Goal: Task Accomplishment & Management: Use online tool/utility

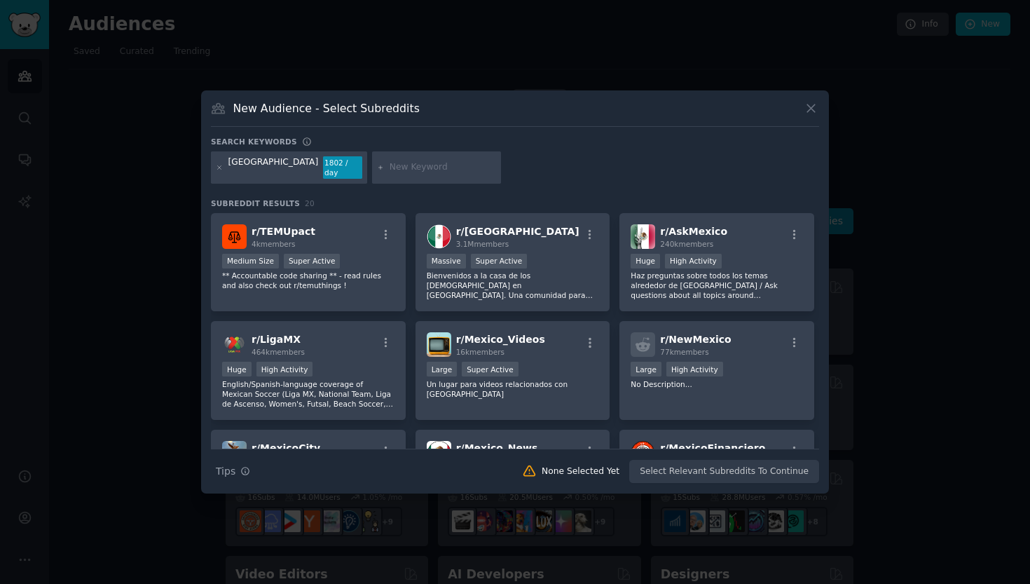
scroll to position [291, 0]
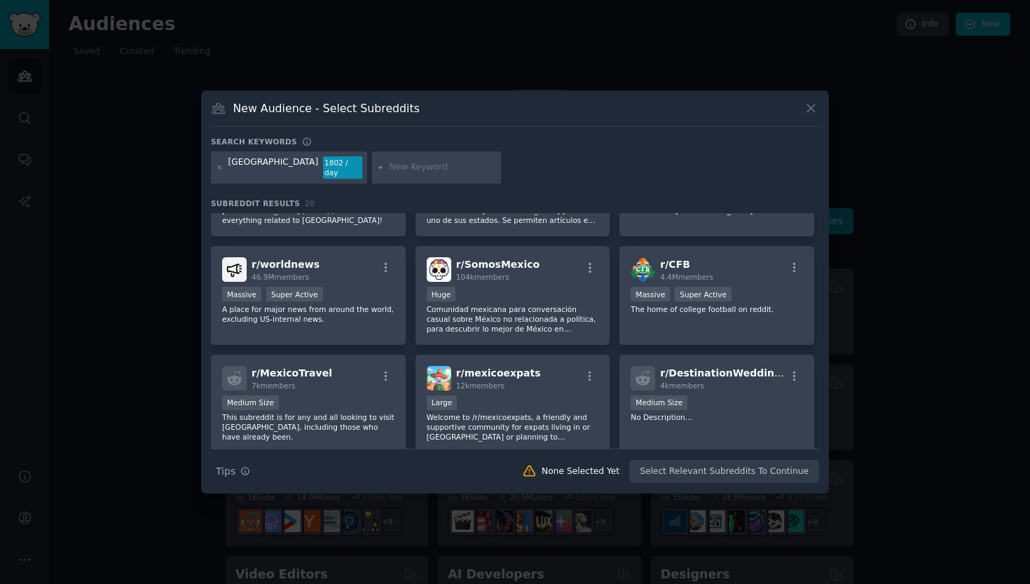
click at [401, 170] on input "text" at bounding box center [443, 167] width 106 height 13
type input "ayuda mexico"
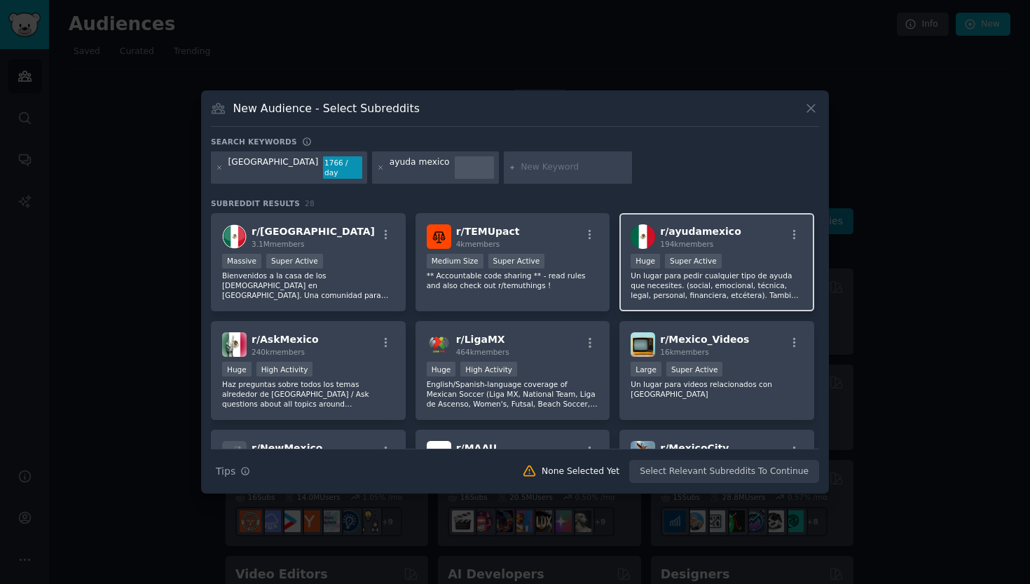
click at [764, 234] on div "r/ ayudamexico 194k members" at bounding box center [717, 236] width 172 height 25
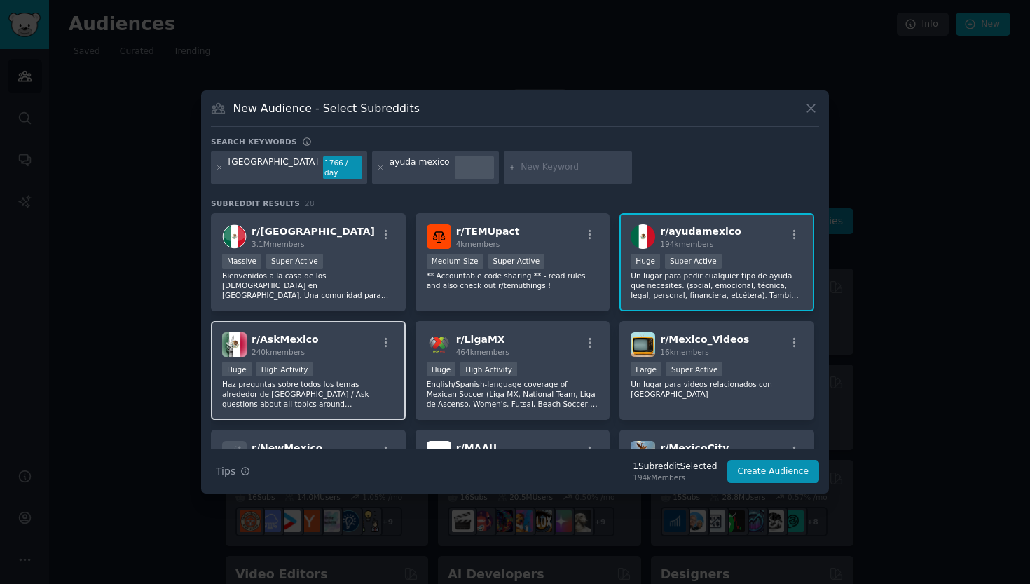
click at [366, 362] on div "Huge High Activity" at bounding box center [308, 371] width 172 height 18
click at [504, 177] on div at bounding box center [568, 167] width 129 height 32
click at [521, 169] on input "text" at bounding box center [574, 167] width 106 height 13
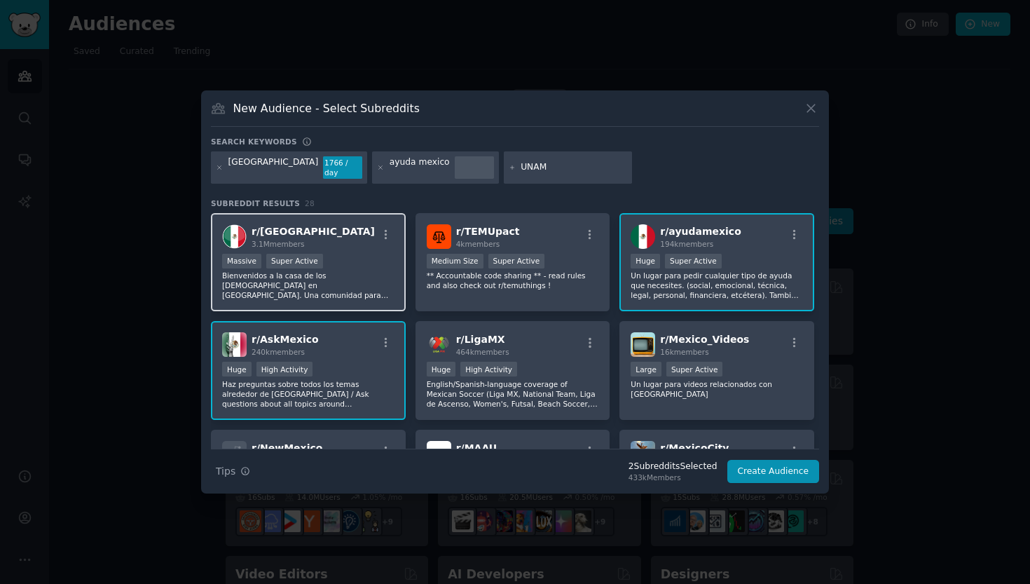
type input "UNAM"
click at [348, 239] on div "r/ [GEOGRAPHIC_DATA] 3.1M members" at bounding box center [308, 236] width 172 height 25
click at [521, 168] on input "UNAM" at bounding box center [574, 167] width 106 height 13
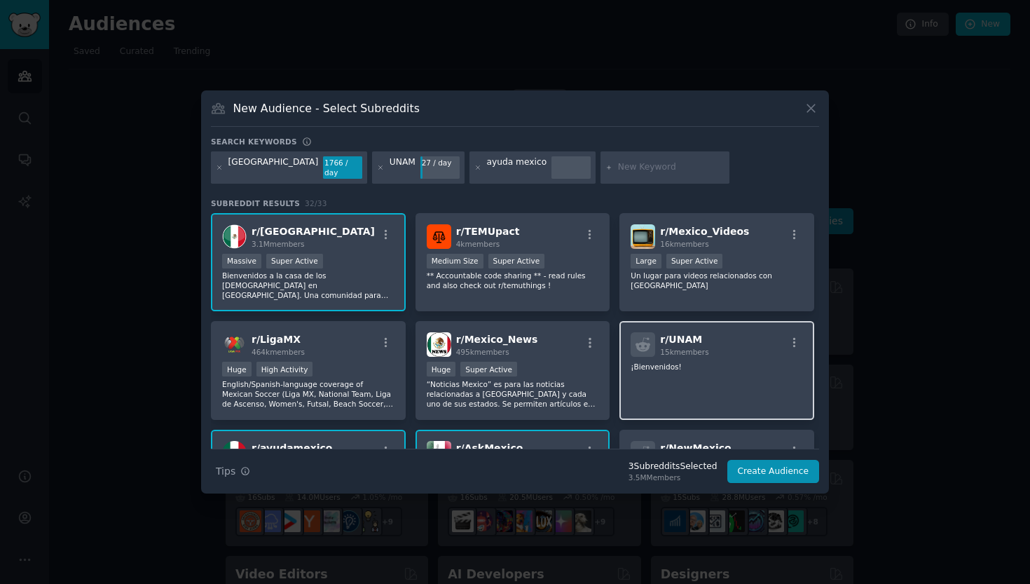
click at [736, 355] on div "r/ UNAM 15k members ¡Bienvenidos!" at bounding box center [716, 370] width 195 height 99
click at [618, 172] on input "text" at bounding box center [671, 167] width 106 height 13
paste input "r/EstudiantesMX"
type input "r/EstudiantesMX"
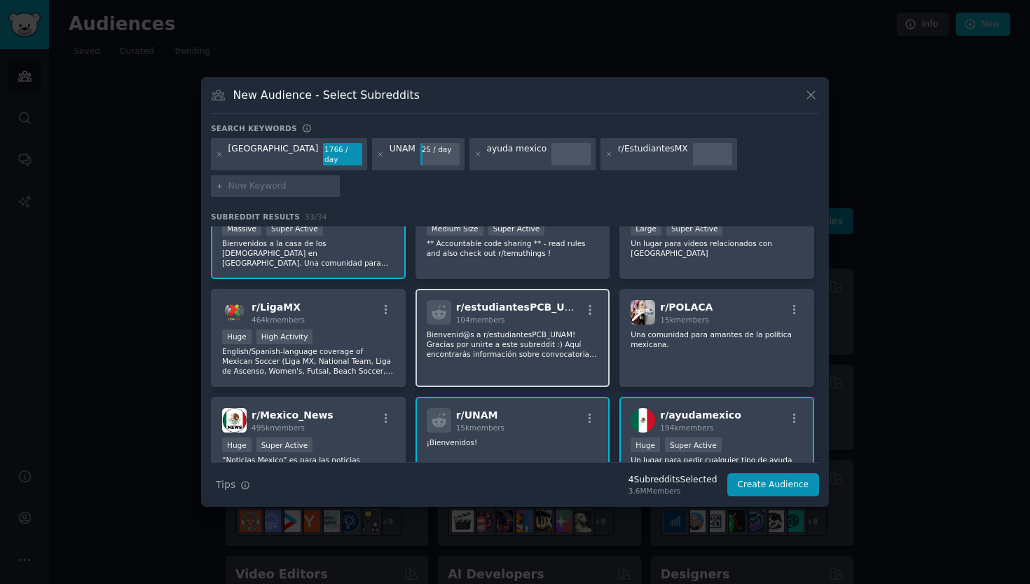
scroll to position [53, 0]
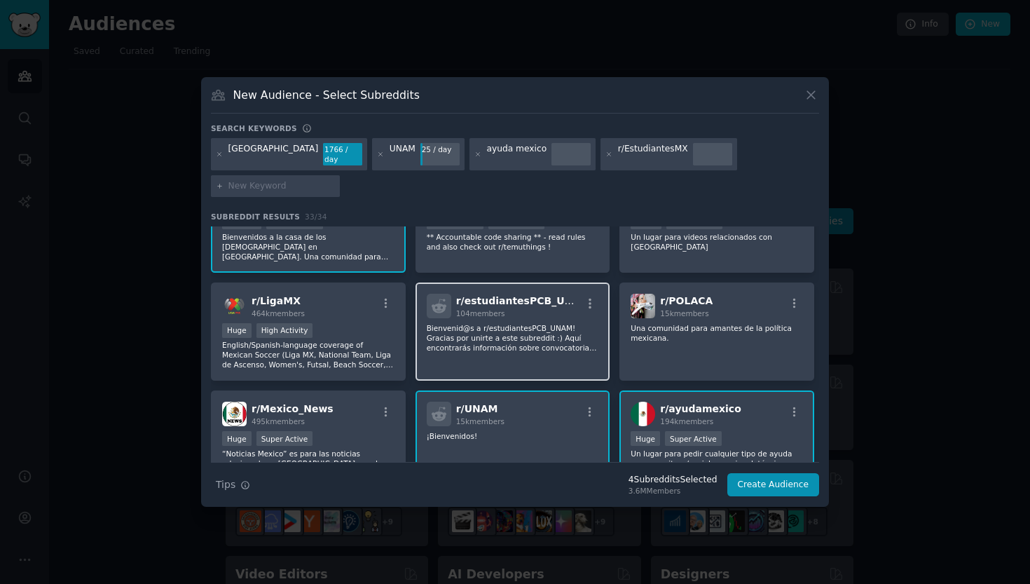
click at [528, 343] on div "r/ estudiantesPCB_UNAM 104 members Bienvenid@s a r/estudiantesPCB_UNAM! Gracias…" at bounding box center [512, 331] width 195 height 99
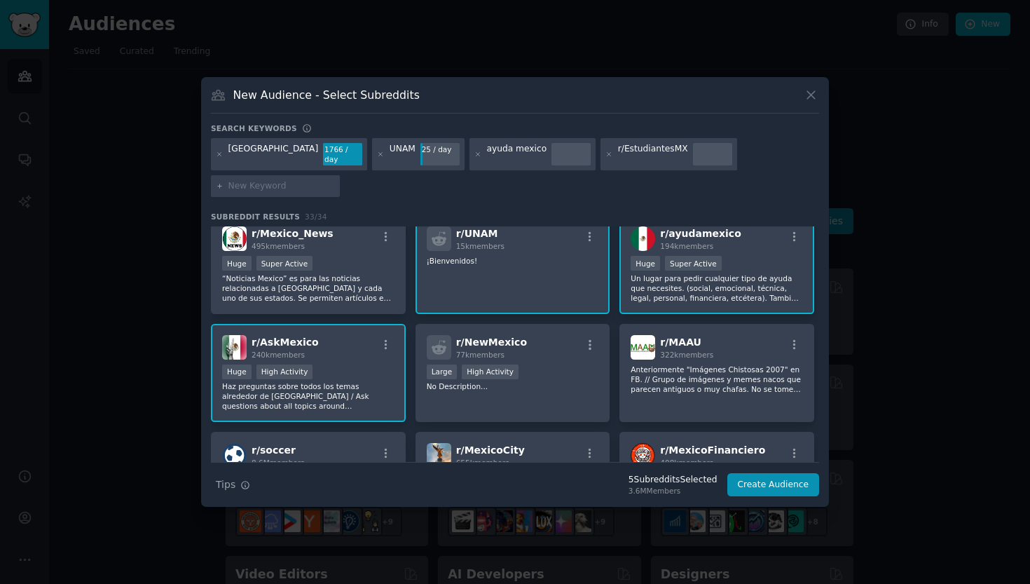
scroll to position [362, 0]
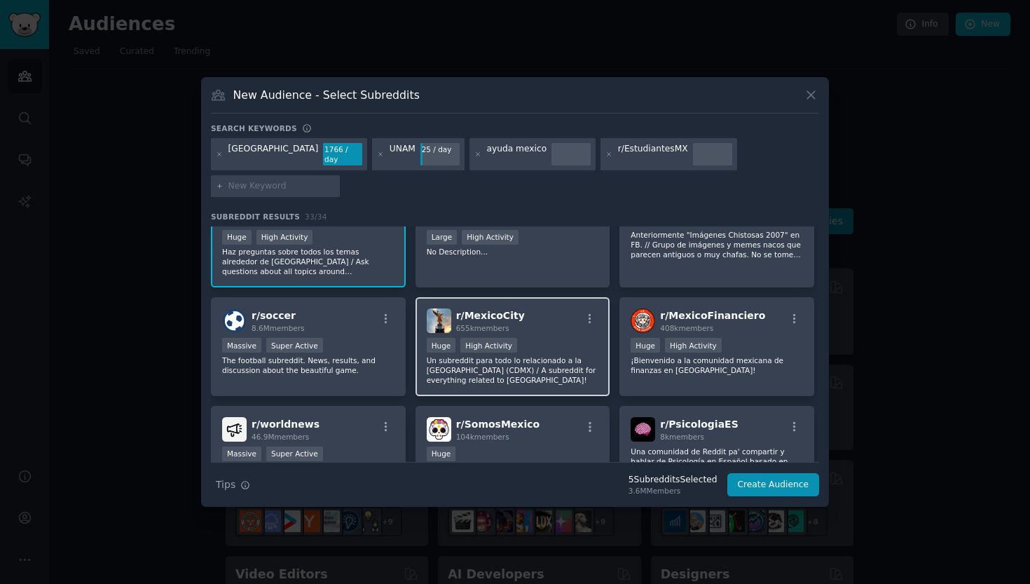
click at [532, 355] on p "Un subreddit para todo lo relacionado a la [GEOGRAPHIC_DATA] (CDMX) / A subredd…" at bounding box center [513, 369] width 172 height 29
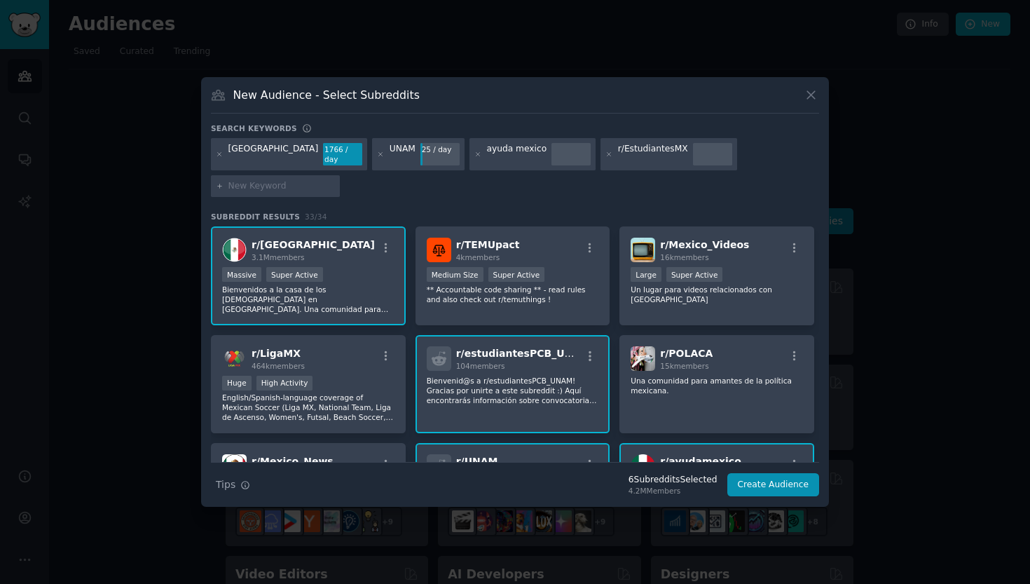
scroll to position [0, 0]
click at [605, 158] on icon at bounding box center [609, 155] width 8 height 8
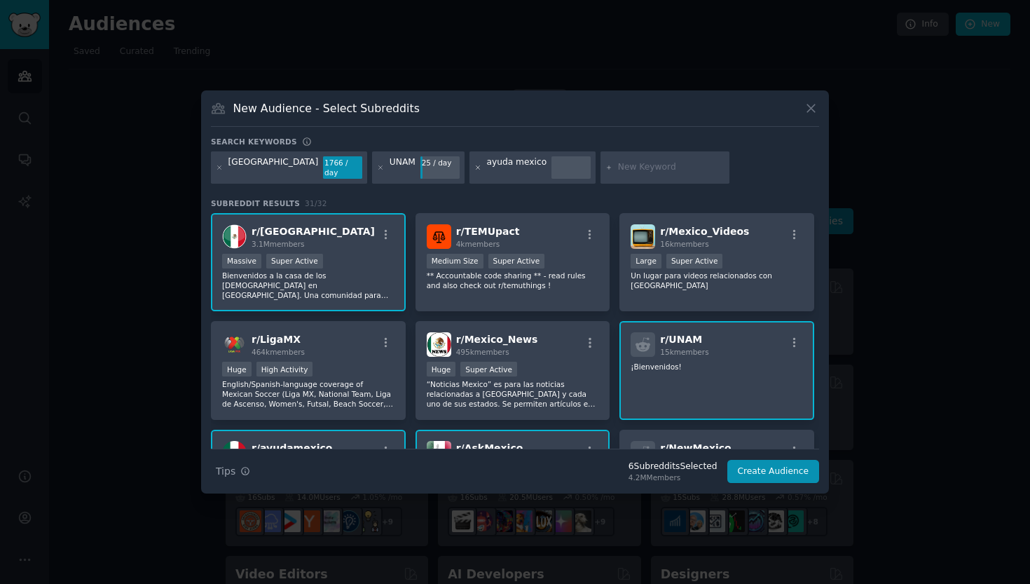
click at [474, 170] on icon at bounding box center [478, 168] width 8 height 8
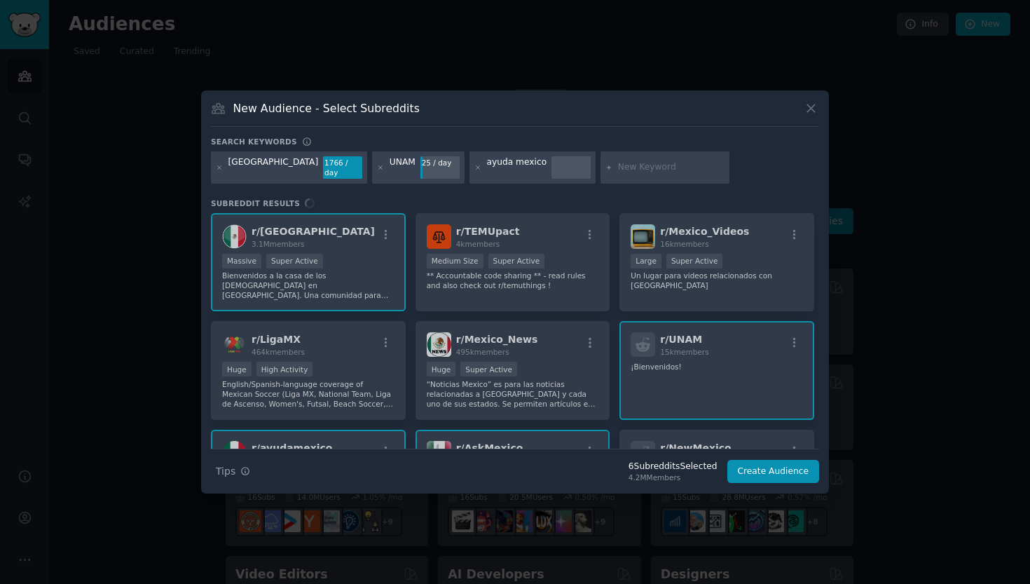
click at [372, 169] on div "UNAM 25 / day" at bounding box center [418, 167] width 92 height 32
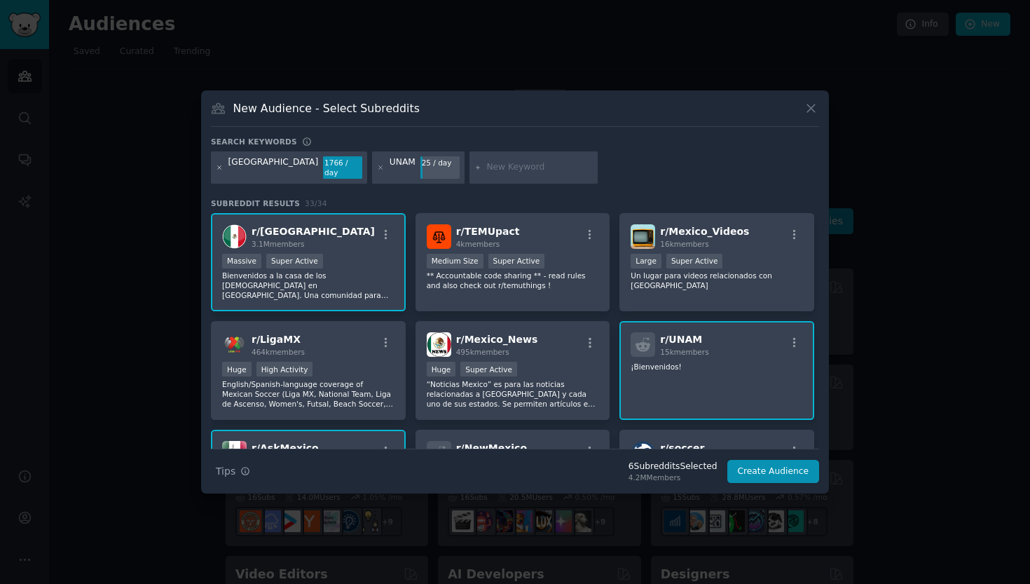
click at [218, 168] on icon at bounding box center [220, 168] width 8 height 8
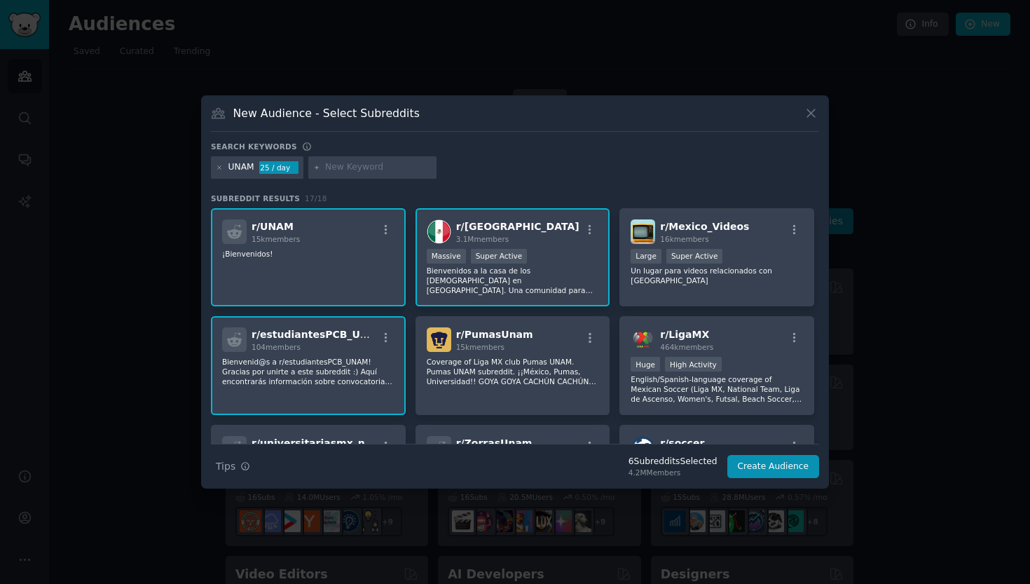
click at [327, 158] on div at bounding box center [372, 167] width 129 height 22
click at [345, 169] on input "text" at bounding box center [378, 167] width 106 height 13
click at [218, 166] on icon at bounding box center [220, 168] width 8 height 8
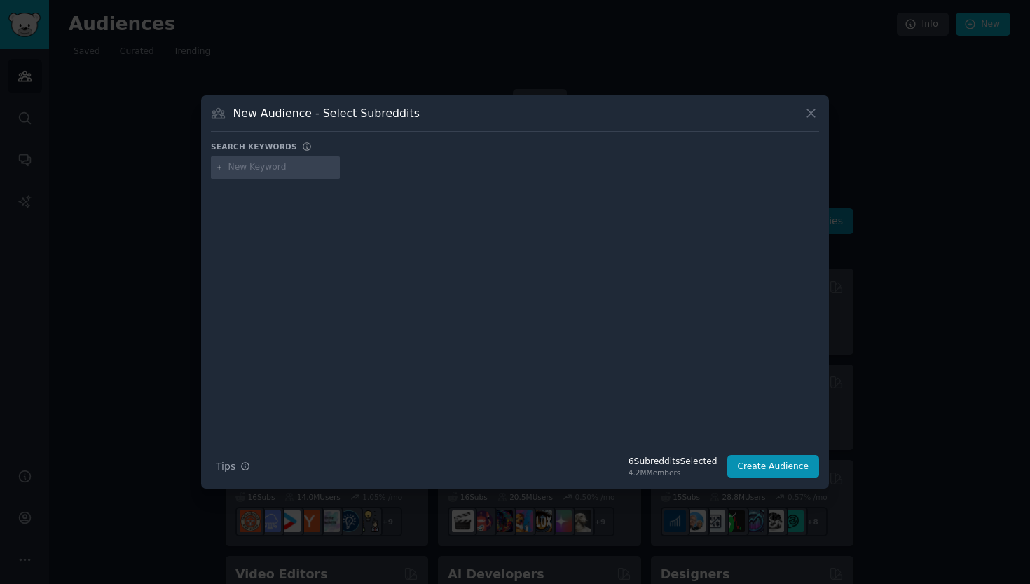
click at [294, 165] on input "text" at bounding box center [281, 167] width 106 height 13
paste input "r/estudiantes"
type input "r/estudiantes"
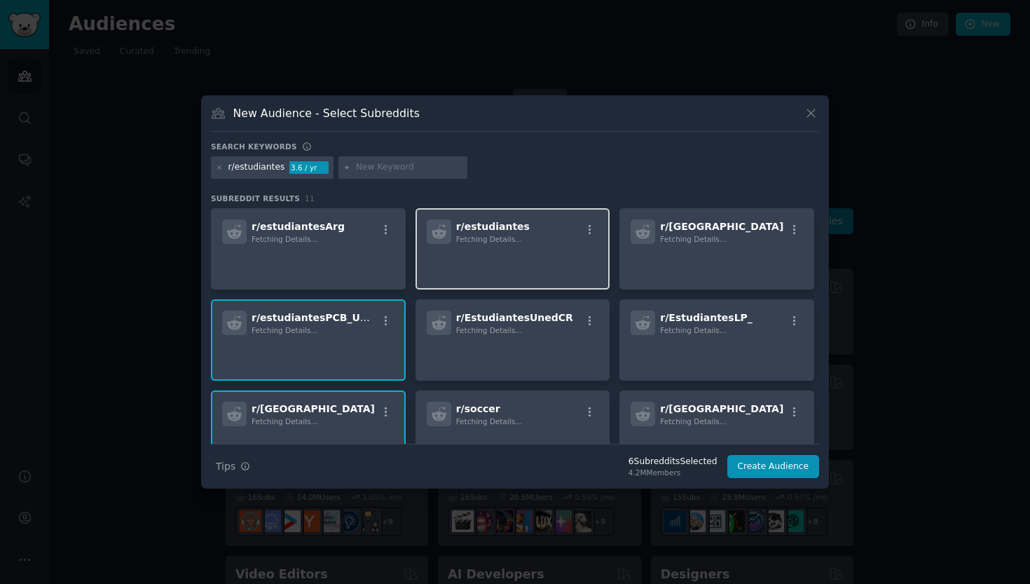
click at [516, 263] on p at bounding box center [513, 263] width 172 height 29
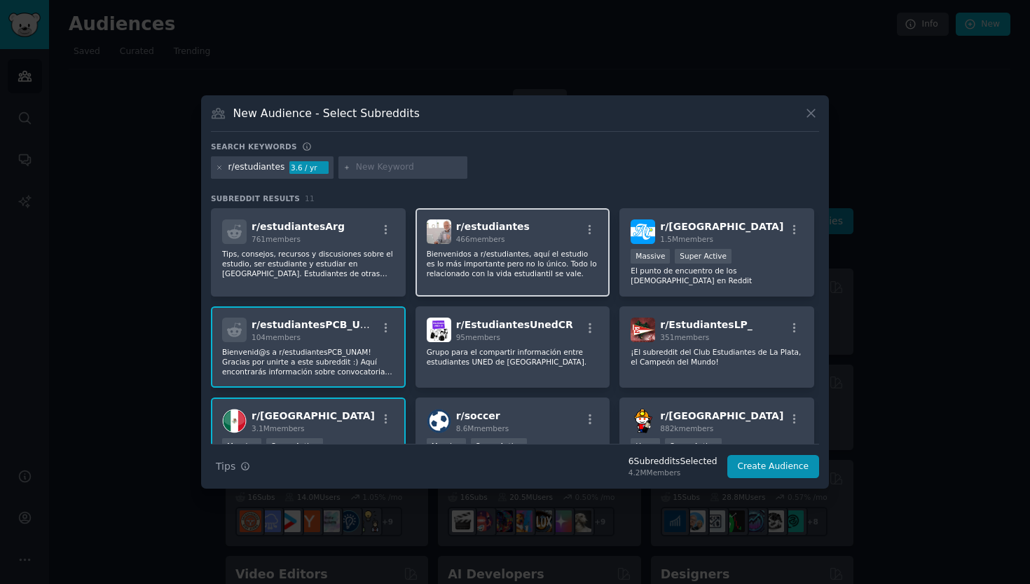
click at [523, 274] on p "Bienvenidos a r/estudiantes, aquí el estudio es lo más importante pero no lo ún…" at bounding box center [513, 263] width 172 height 29
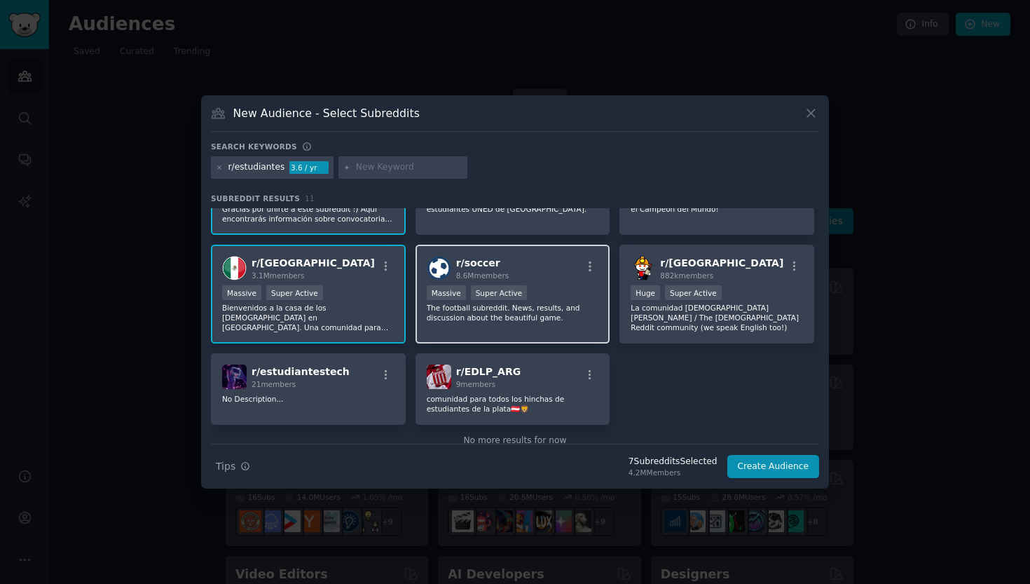
scroll to position [153, 0]
click at [401, 165] on input "text" at bounding box center [409, 167] width 106 height 13
click at [218, 168] on icon at bounding box center [220, 168] width 8 height 8
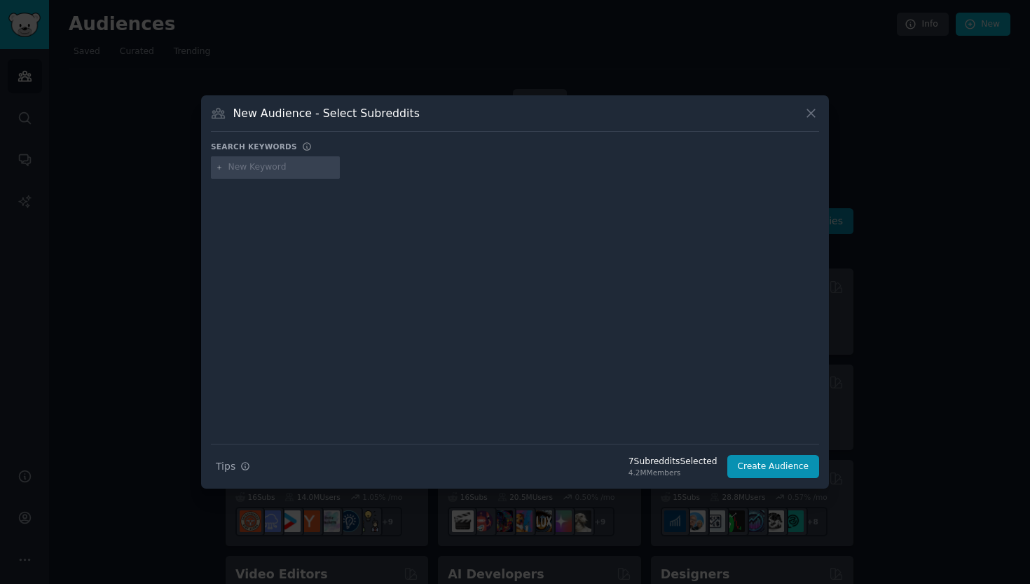
click at [272, 167] on input "text" at bounding box center [281, 167] width 106 height 13
paste input "r/Tecnologia"
type input "r/Tecnologia"
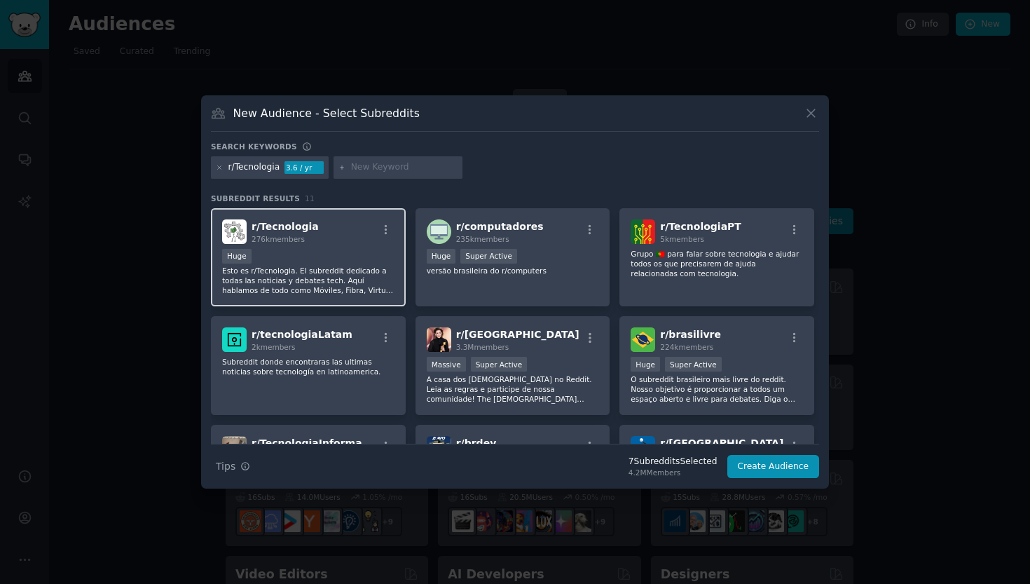
click at [342, 294] on p "Esto es r/Tecnologia. El subreddit dedicado a todas las noticias y debates tech…" at bounding box center [308, 280] width 172 height 29
click at [215, 162] on div "r/Tecnologia 3.6 / yr" at bounding box center [270, 167] width 118 height 22
click at [219, 166] on icon at bounding box center [220, 168] width 8 height 8
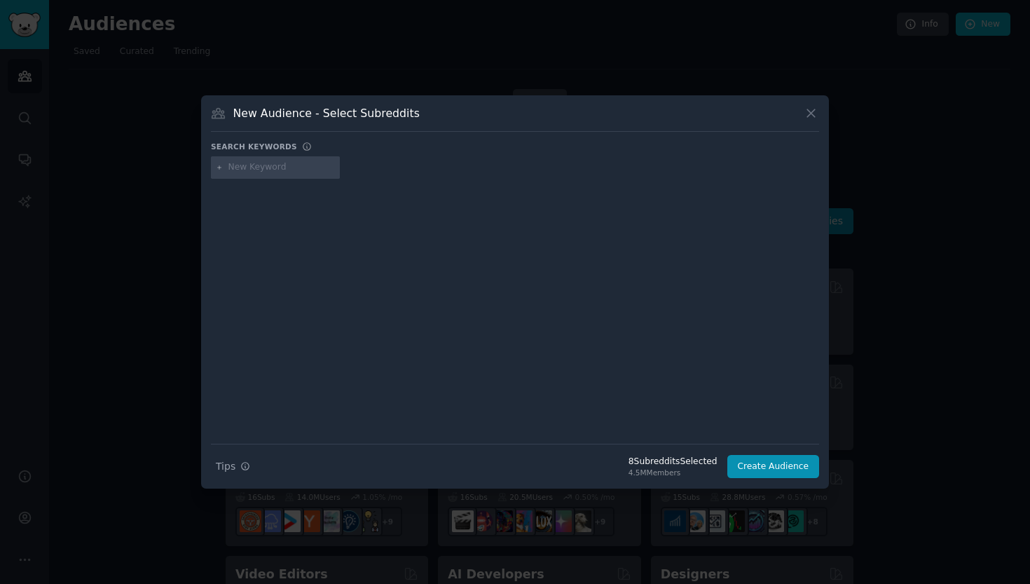
click at [301, 174] on div at bounding box center [275, 167] width 129 height 22
click at [280, 165] on input "text" at bounding box center [281, 167] width 106 height 13
paste input "r/Medioambiente"
type input "r/Medioambiente"
click at [384, 172] on div "r/Medioambiente" at bounding box center [515, 169] width 608 height 27
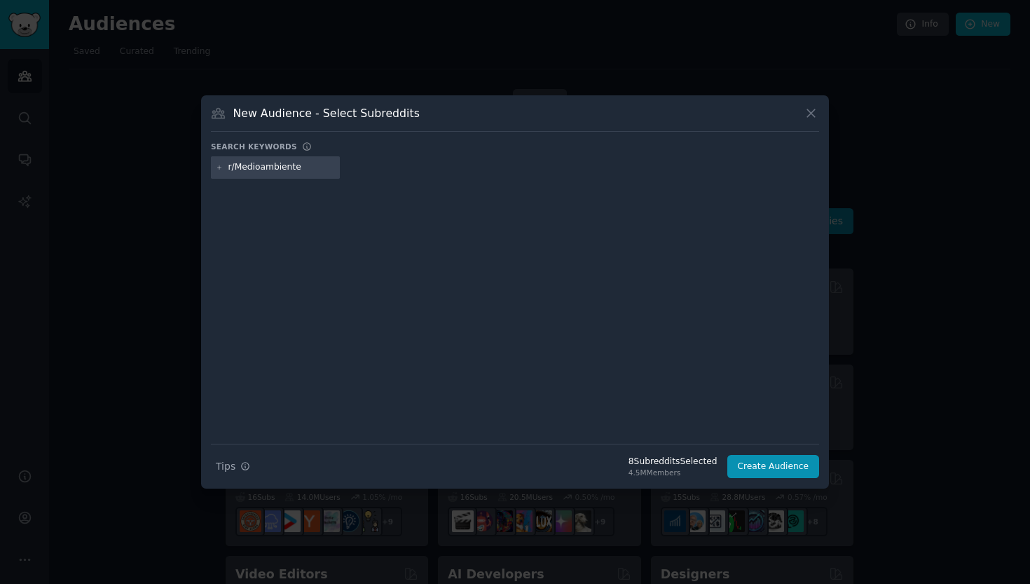
click at [305, 176] on div "r/Medioambiente" at bounding box center [275, 167] width 129 height 22
click at [301, 168] on input "r/Medioambiente" at bounding box center [281, 167] width 106 height 13
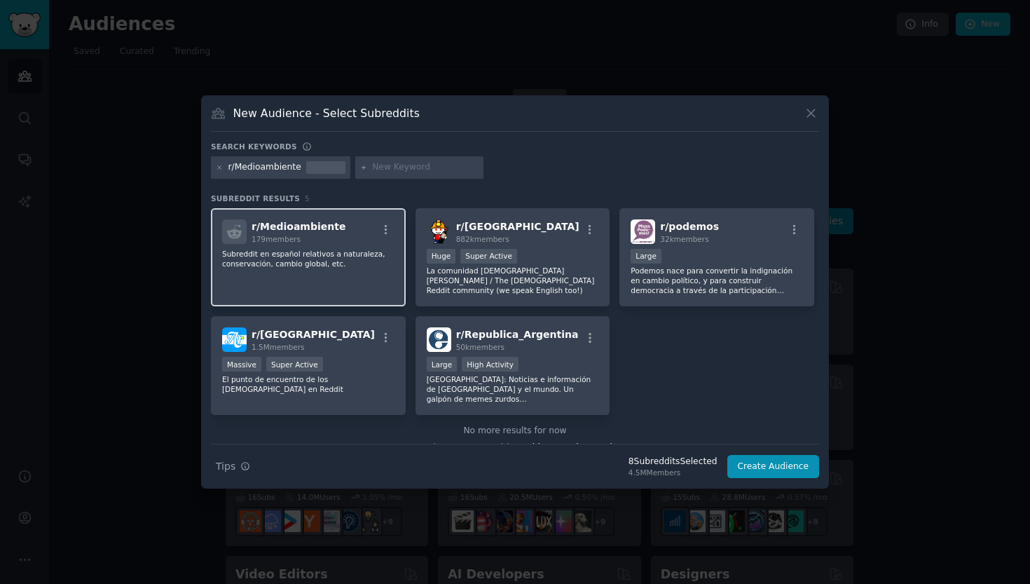
click at [324, 238] on div "179 members" at bounding box center [299, 239] width 94 height 10
click at [223, 166] on div "r/Medioambiente" at bounding box center [280, 167] width 139 height 22
click at [219, 166] on icon at bounding box center [220, 168] width 8 height 8
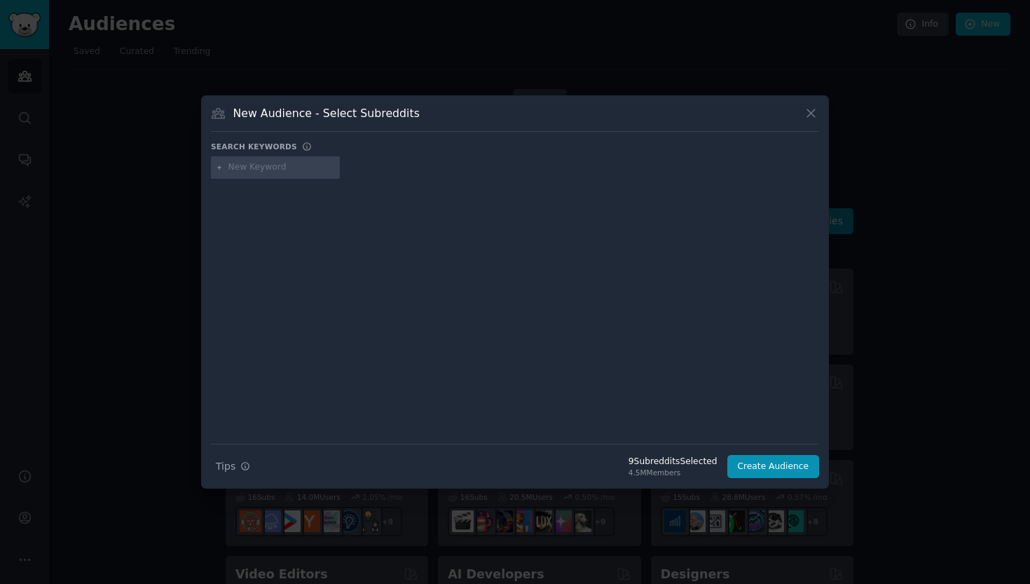
click at [247, 169] on input "text" at bounding box center [281, 167] width 106 height 13
paste input "r/sustentabilidadmexico"
type input "r/sustentabilidadmexico"
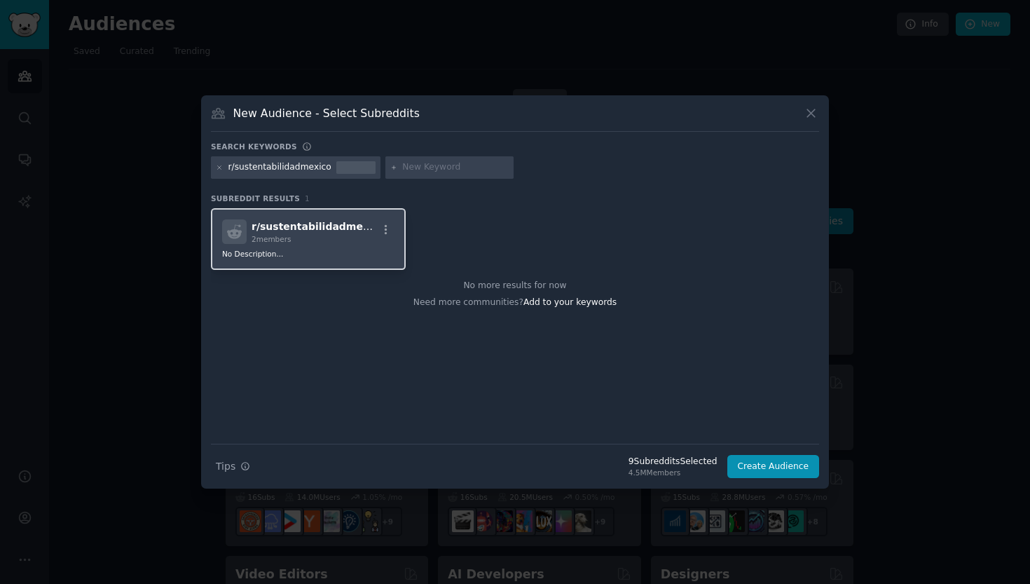
click at [306, 244] on div "2 members" at bounding box center [314, 239] width 125 height 10
click at [219, 170] on icon at bounding box center [220, 168] width 8 height 8
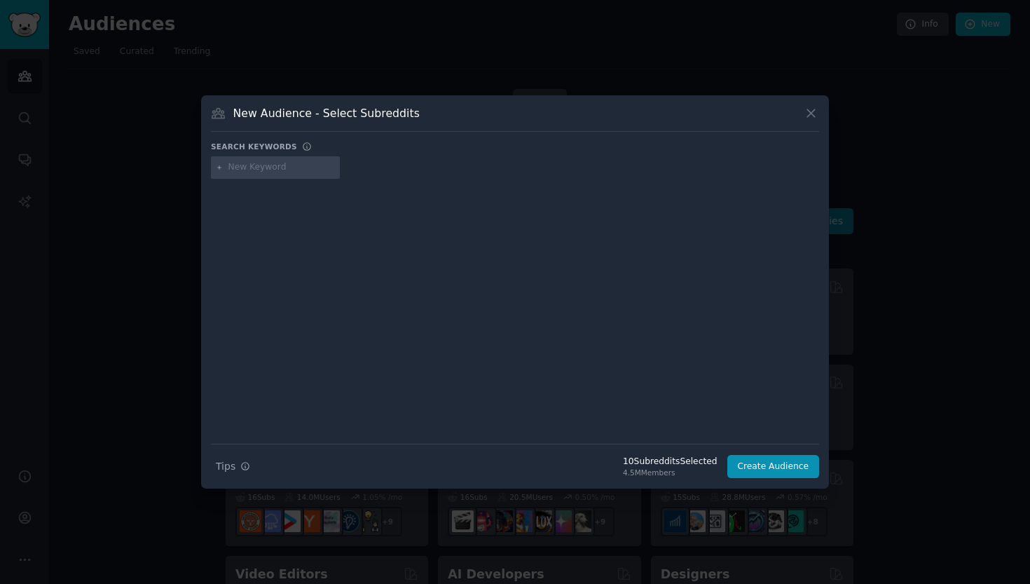
click at [264, 169] on input "text" at bounding box center [281, 167] width 106 height 13
type input "R/ia"
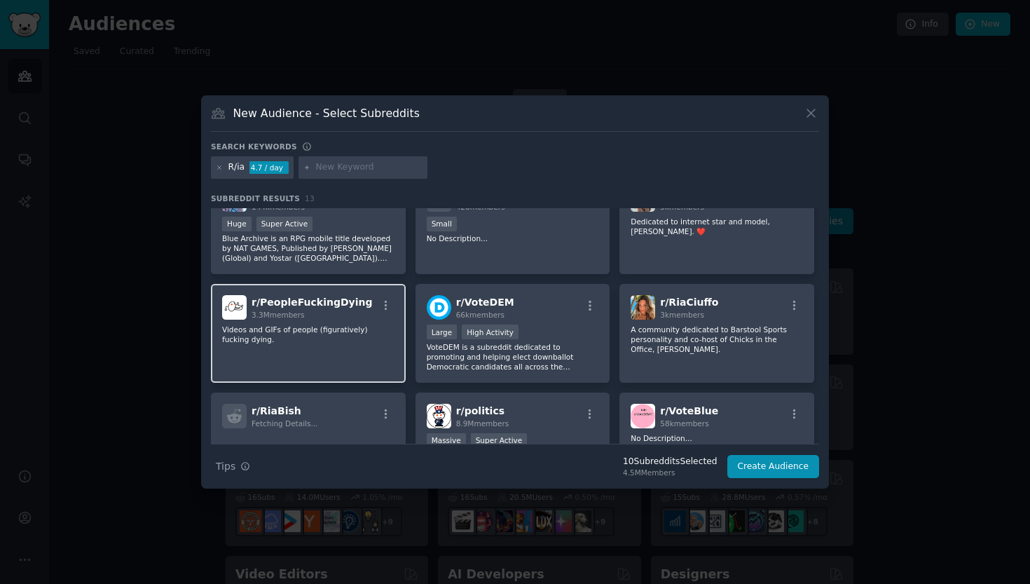
scroll to position [37, 0]
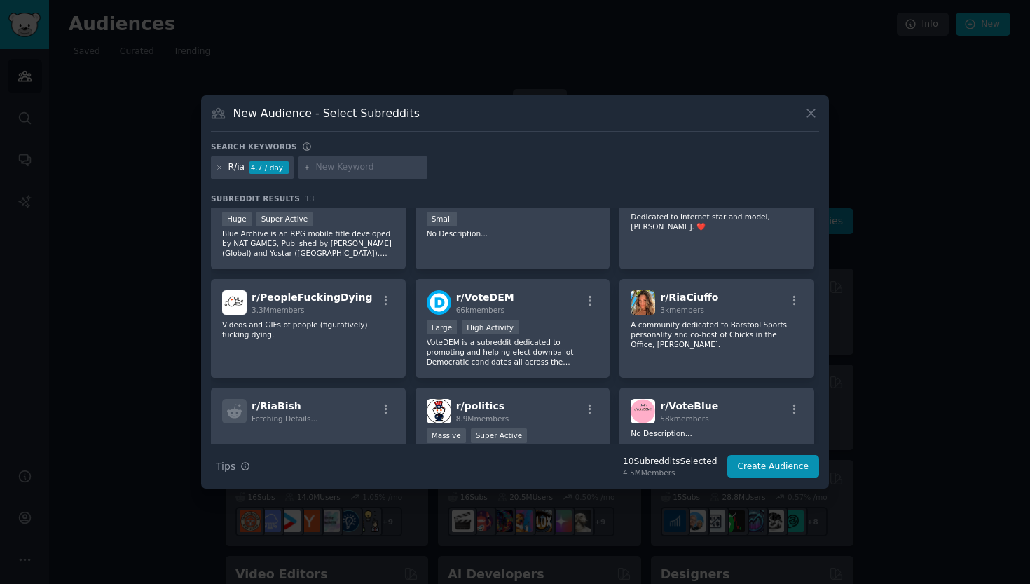
click at [244, 166] on div "R/ia 4.7 / day" at bounding box center [252, 167] width 83 height 22
click at [225, 167] on div "R/ia 4.7 / day" at bounding box center [252, 167] width 83 height 22
click at [219, 167] on icon at bounding box center [220, 167] width 4 height 4
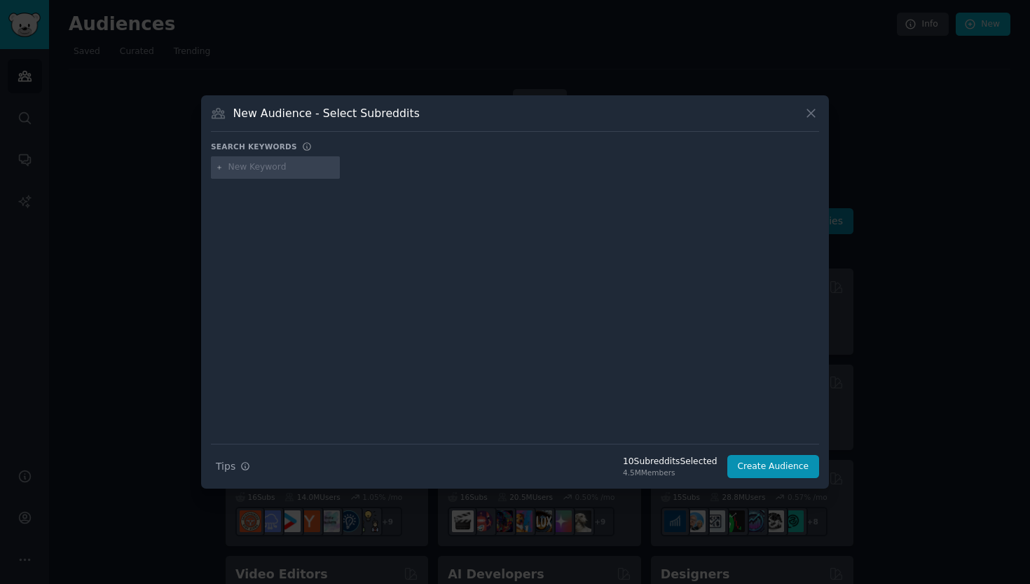
click at [304, 167] on input "text" at bounding box center [281, 167] width 106 height 13
type input "r/IA"
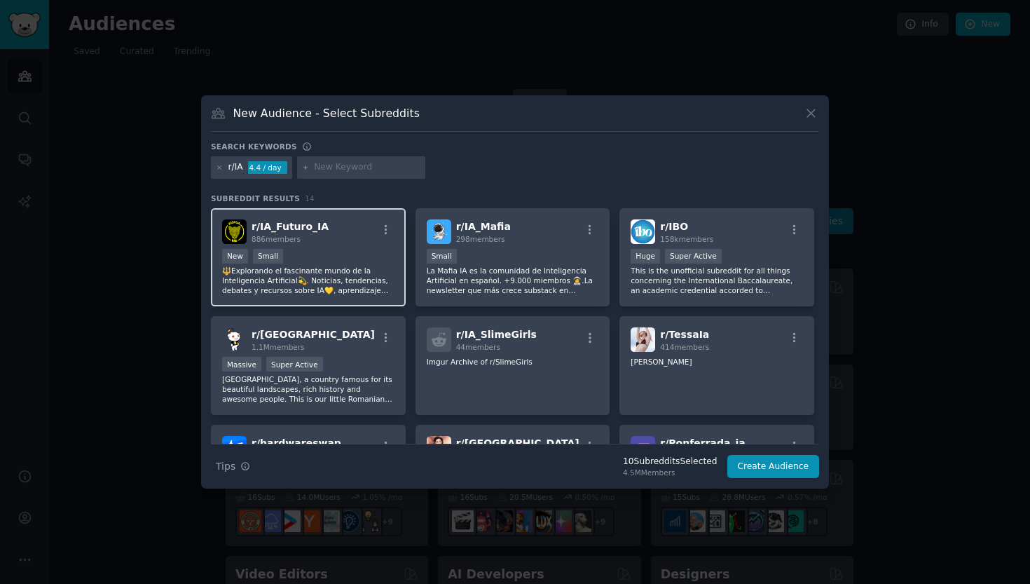
click at [349, 255] on div "New Small" at bounding box center [308, 258] width 172 height 18
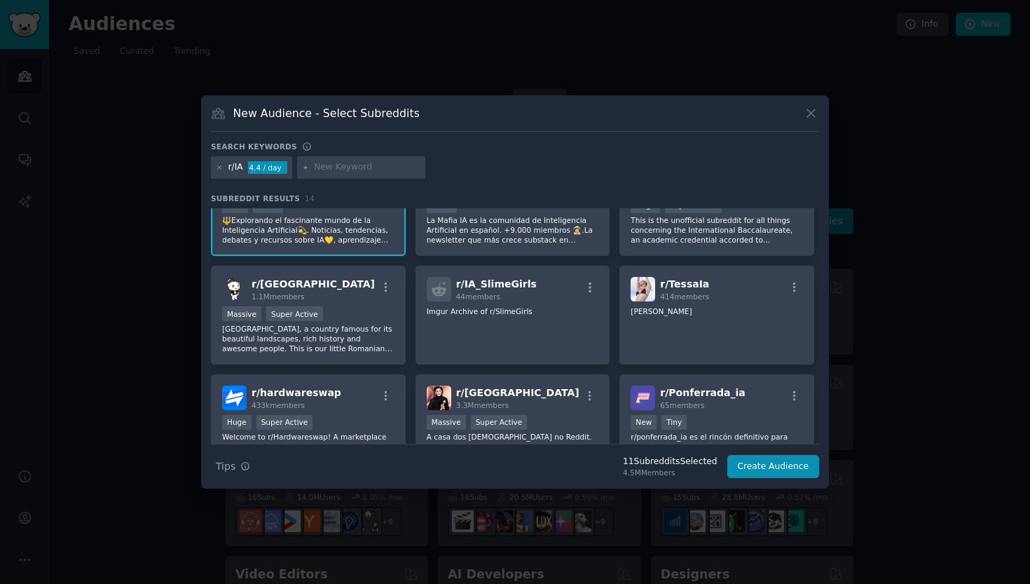
scroll to position [71, 0]
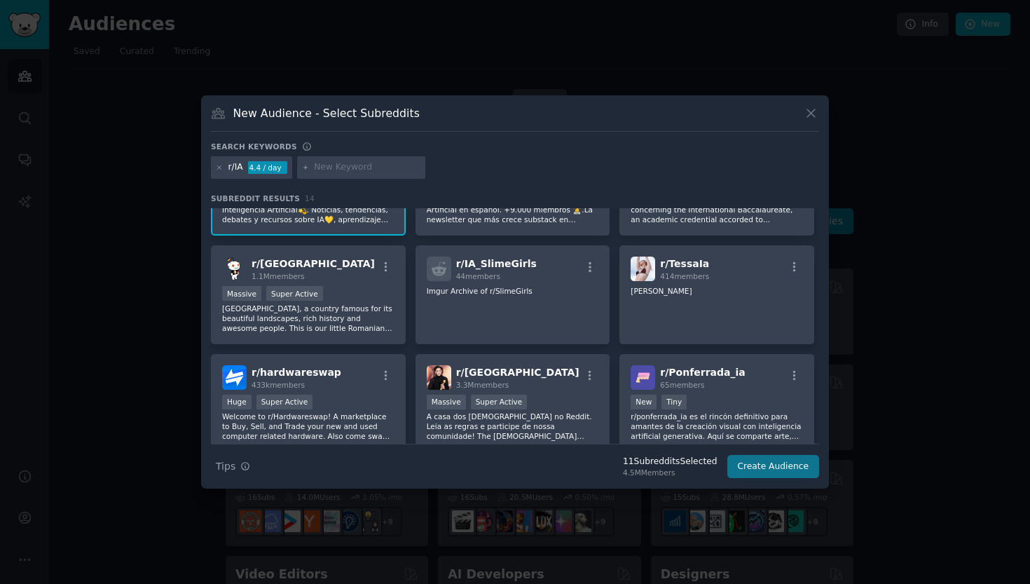
click at [756, 461] on button "Create Audience" at bounding box center [773, 467] width 92 height 24
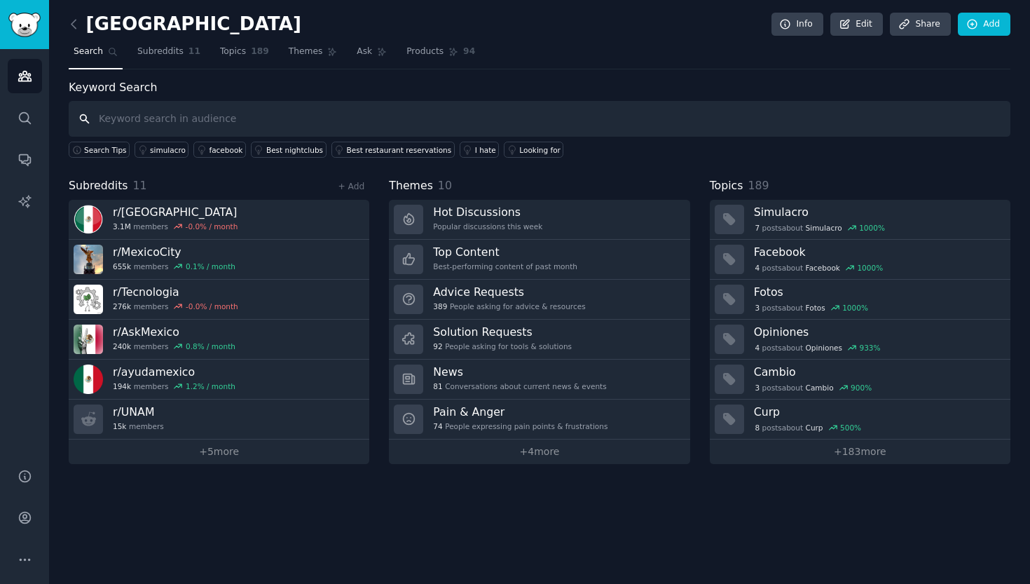
paste input "IA estudiar caro"
type input "IA estudiar caro"
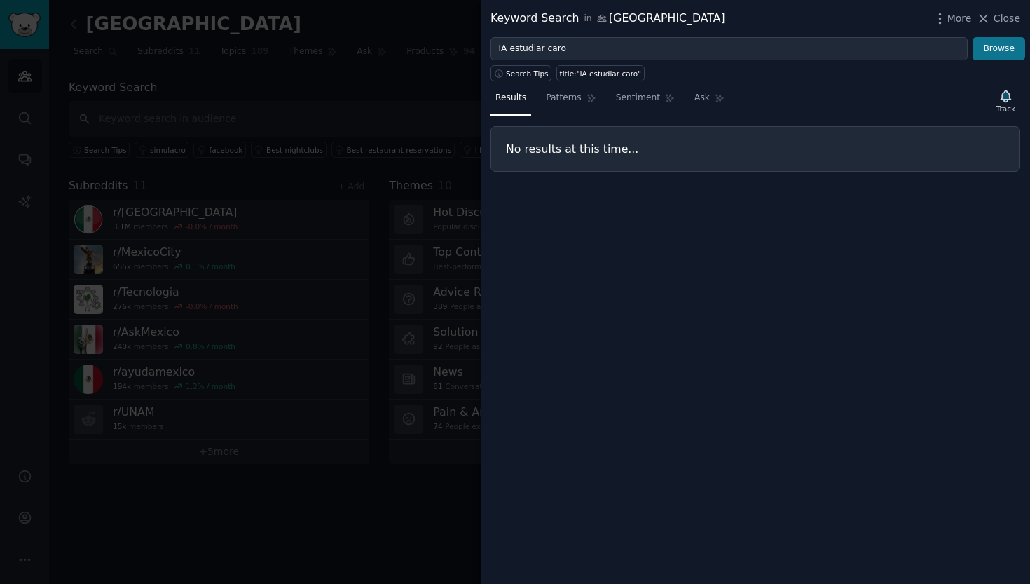
click at [989, 57] on button "Browse" at bounding box center [998, 49] width 53 height 24
click at [339, 137] on div at bounding box center [515, 292] width 1030 height 584
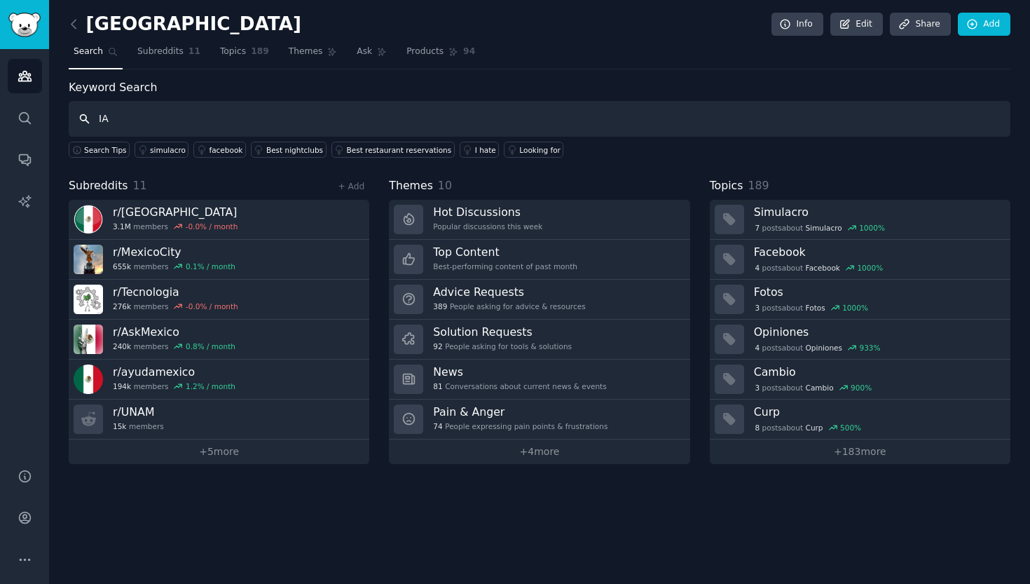
type input "IA"
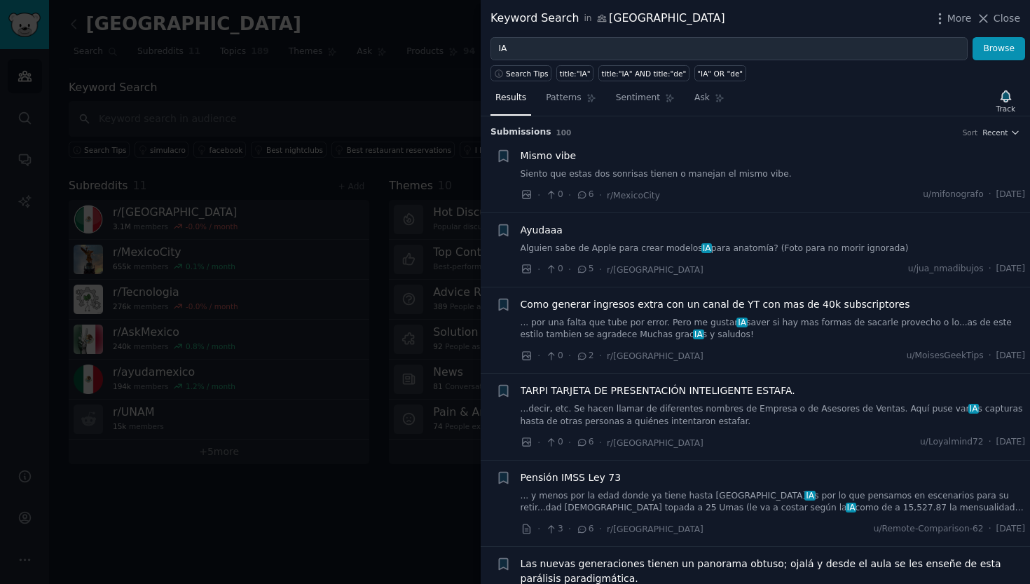
click at [619, 20] on div "Keyword Search in [GEOGRAPHIC_DATA]" at bounding box center [607, 19] width 235 height 18
click at [944, 9] on div "Keyword Search in [GEOGRAPHIC_DATA] More Close" at bounding box center [755, 18] width 549 height 37
click at [944, 15] on icon "button" at bounding box center [939, 18] width 15 height 15
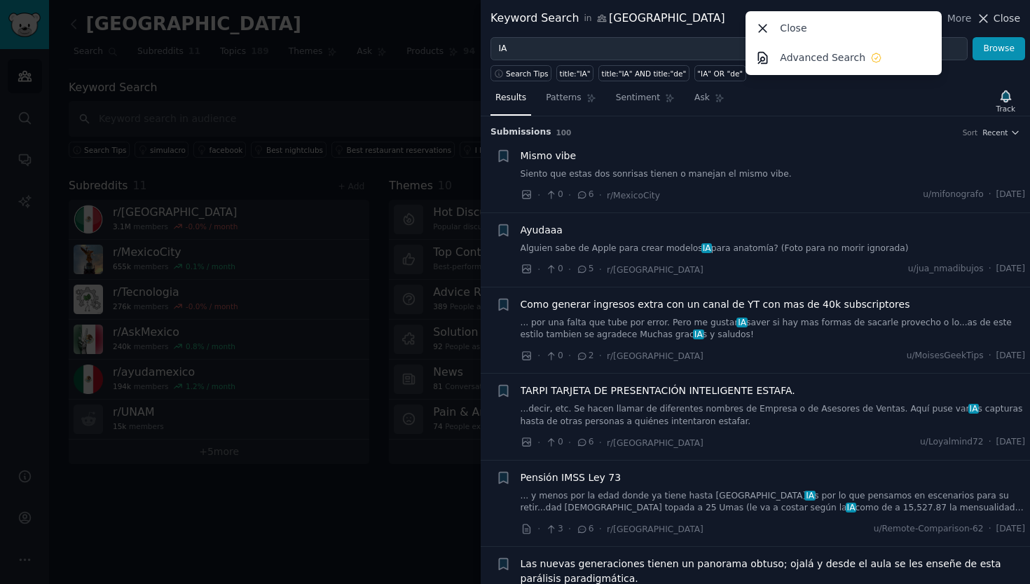
click at [986, 14] on icon at bounding box center [983, 18] width 15 height 15
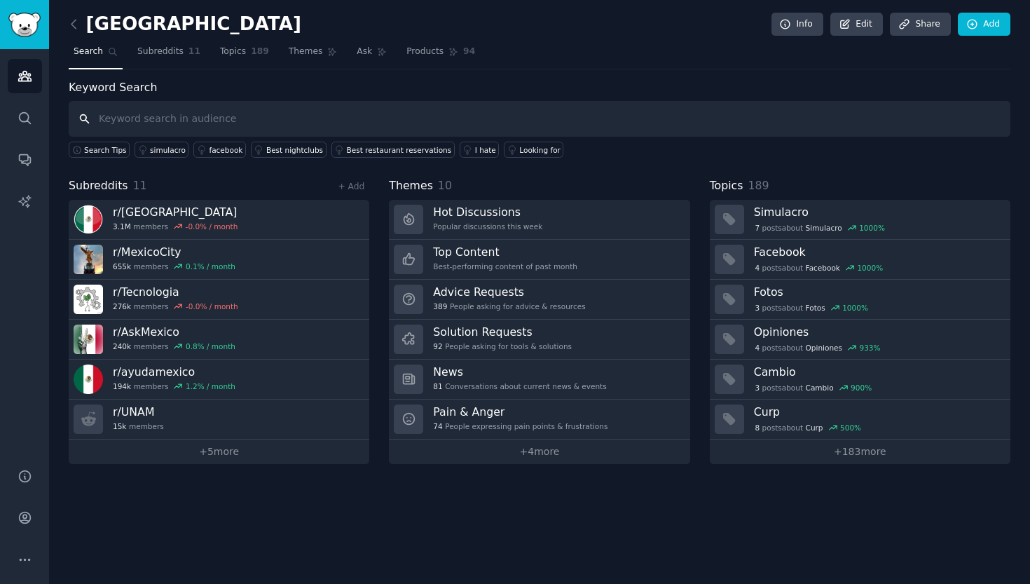
paste input "alternativa ChatGPT [GEOGRAPHIC_DATA]"
type input "alternativa ChatGPT [GEOGRAPHIC_DATA]"
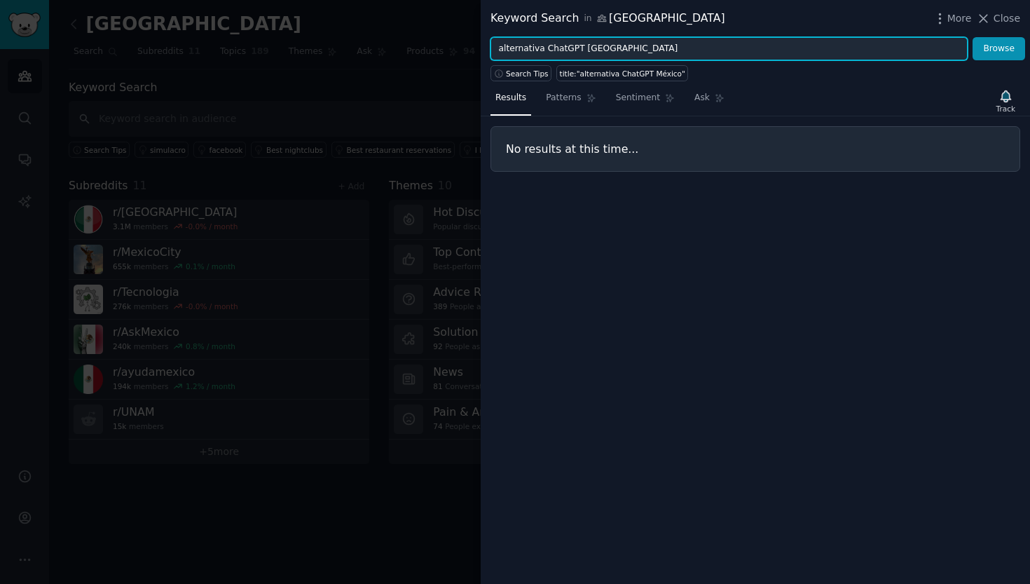
drag, startPoint x: 621, startPoint y: 45, endPoint x: 464, endPoint y: 43, distance: 156.9
click at [464, 43] on div "Keyword Search in [GEOGRAPHIC_DATA] More Close alternativa ChatGPT [GEOGRAPHIC_…" at bounding box center [515, 292] width 1030 height 584
type input "c"
type input "Chatgpt plus"
click at [999, 48] on button "Browse" at bounding box center [998, 49] width 53 height 24
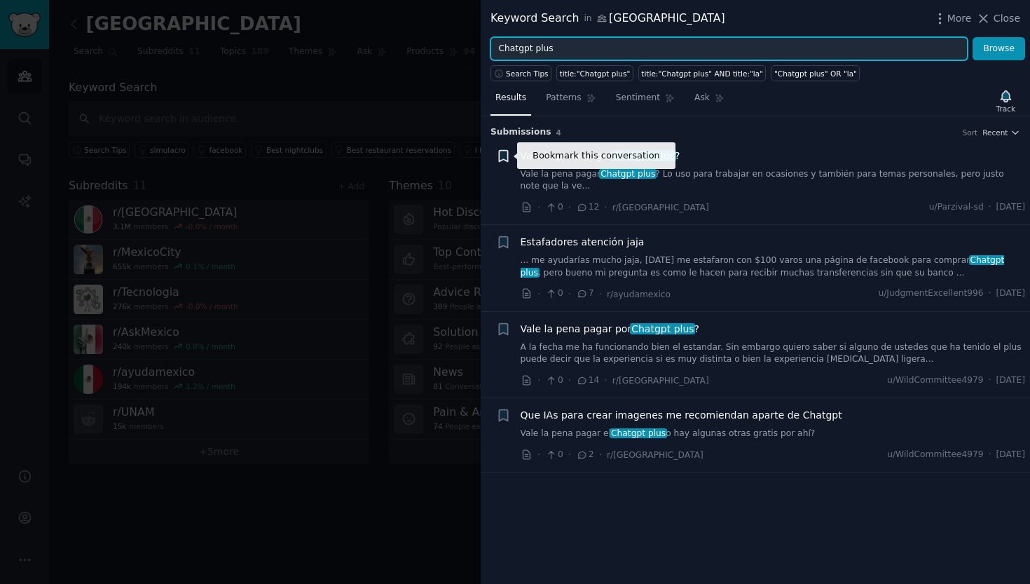
click at [504, 154] on icon "button" at bounding box center [503, 155] width 8 height 11
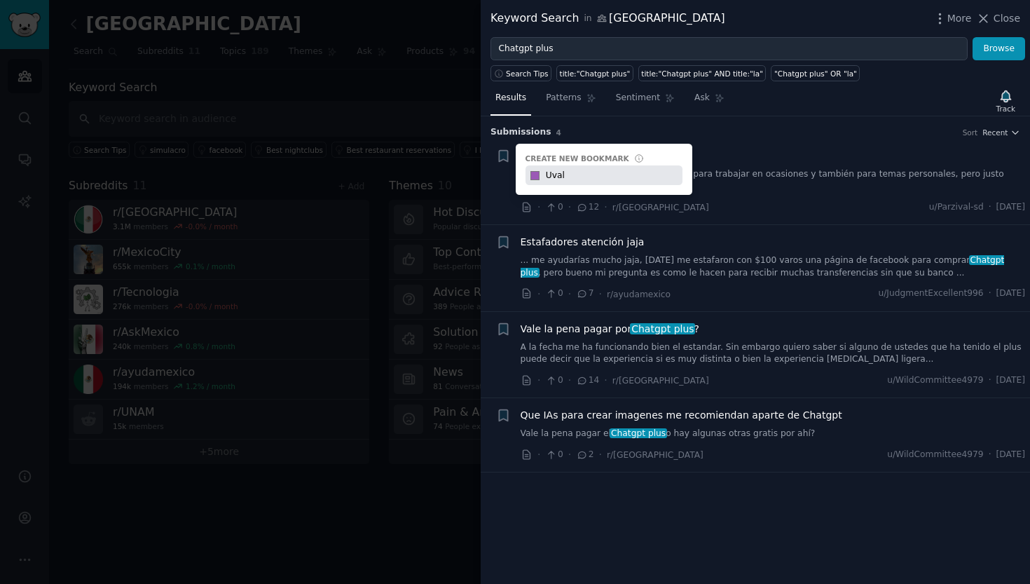
type input "Uvala"
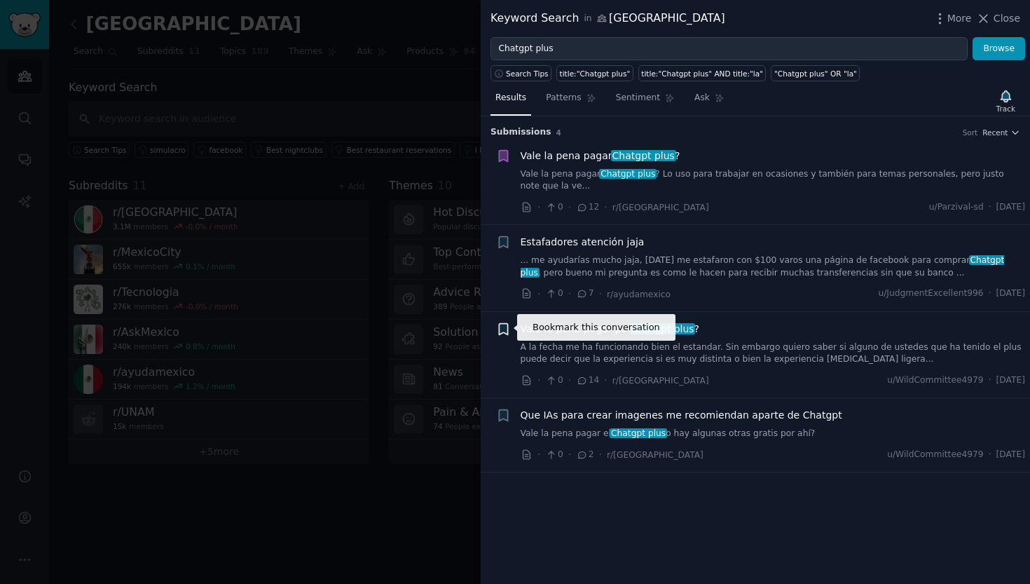
click at [501, 326] on icon "button" at bounding box center [503, 328] width 8 height 11
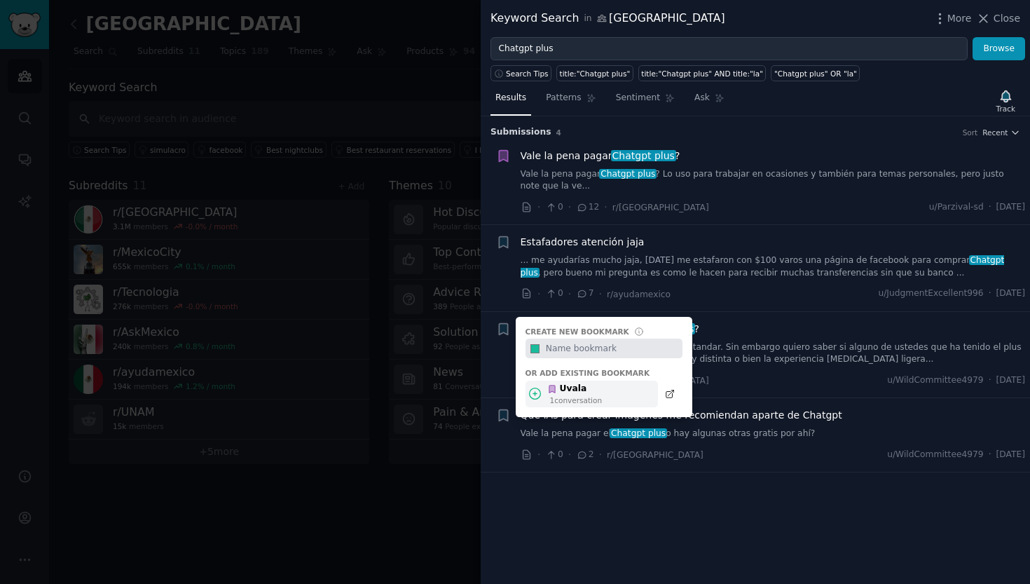
click at [542, 392] on icon at bounding box center [535, 393] width 15 height 15
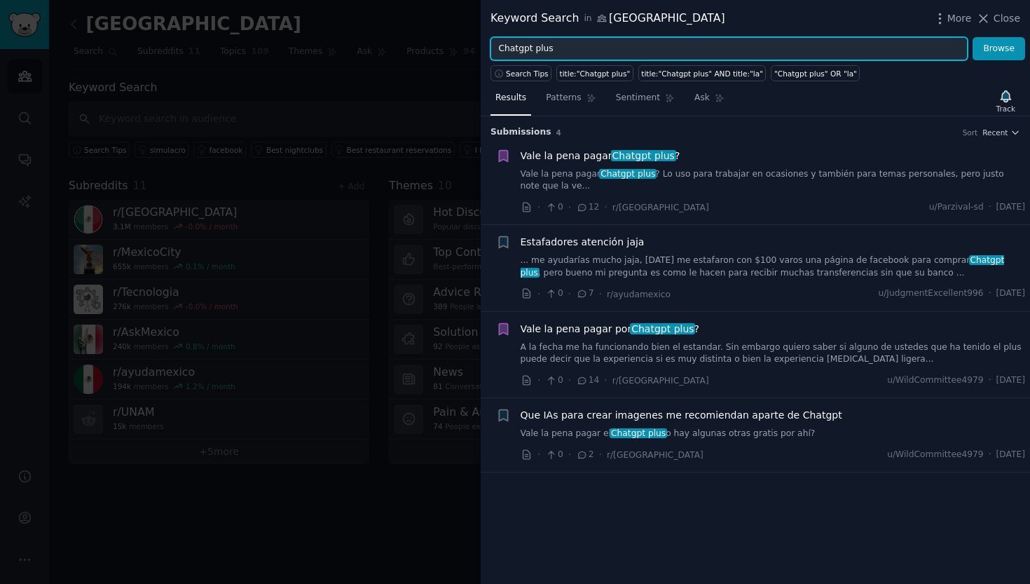
click at [593, 53] on input "Chatgpt plus" at bounding box center [728, 49] width 477 height 24
drag, startPoint x: 593, startPoint y: 53, endPoint x: 476, endPoint y: 45, distance: 117.3
click at [476, 45] on div "Keyword Search in [GEOGRAPHIC_DATA] More Close Chatgpt plus Browse Search Tips …" at bounding box center [515, 292] width 1030 height 584
click at [999, 48] on button "Browse" at bounding box center [998, 49] width 53 height 24
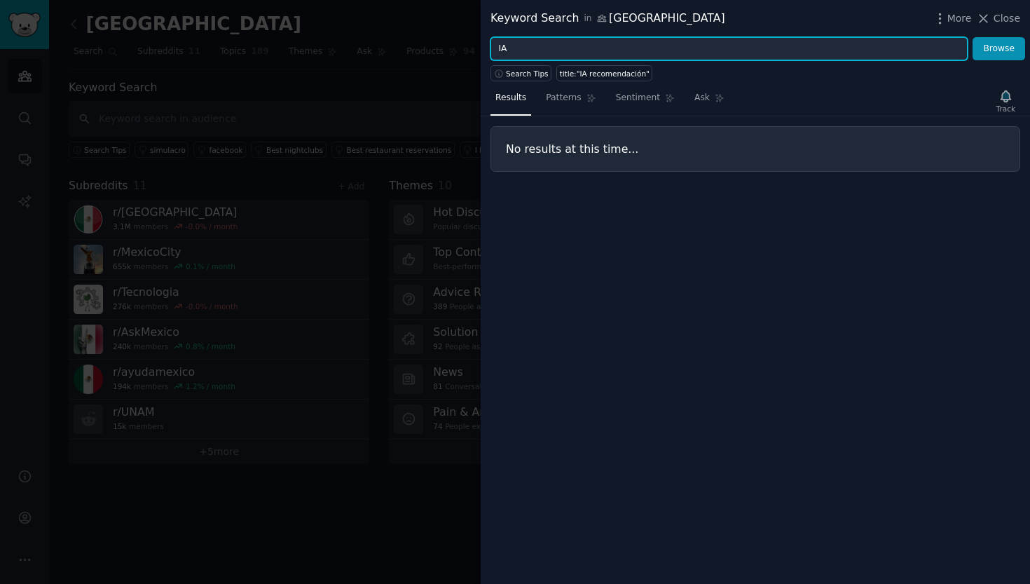
type input "I"
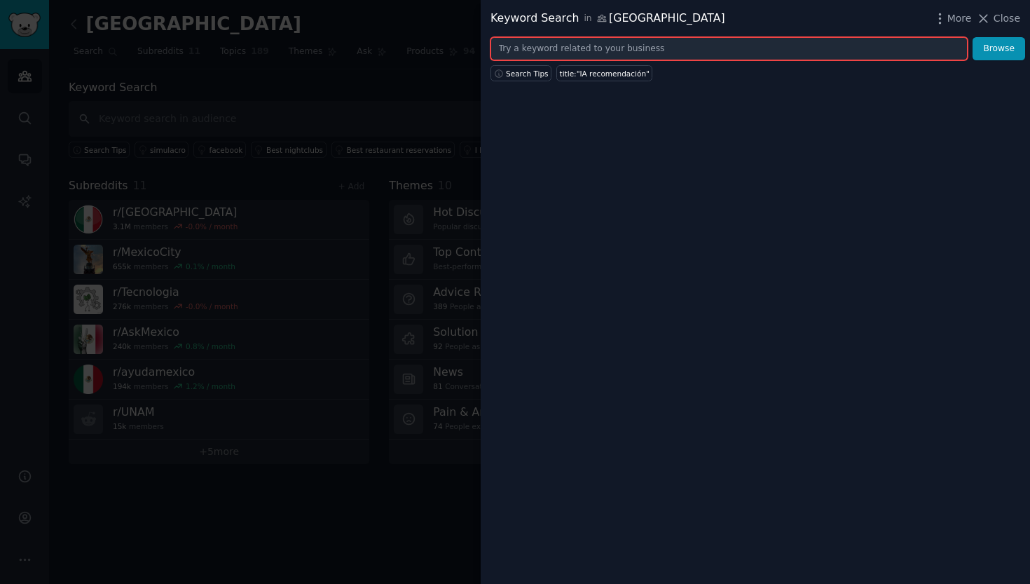
paste input "app barata estudiar"
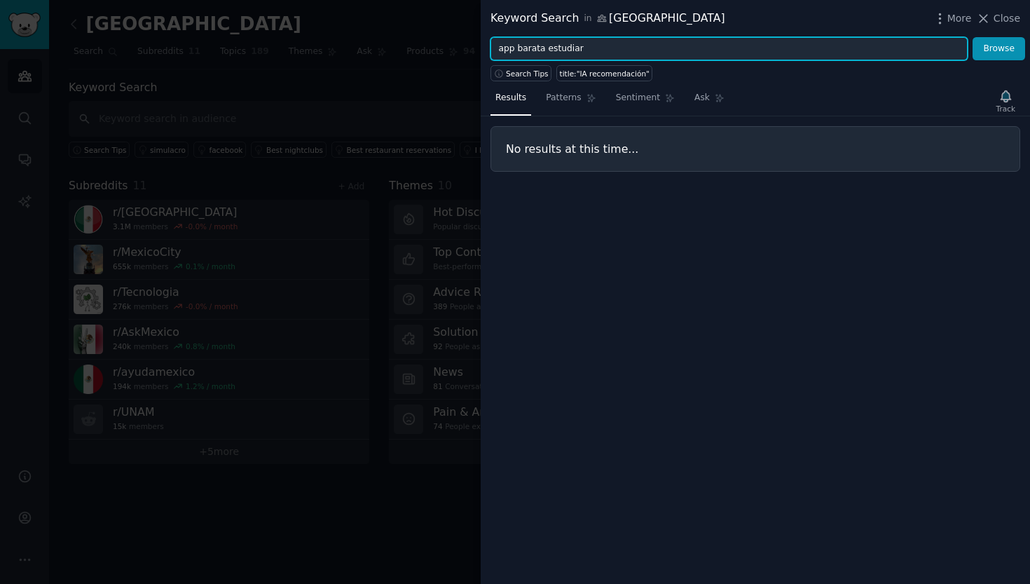
type input "app barata estudiar"
click at [999, 48] on button "Browse" at bounding box center [998, 49] width 53 height 24
